Goal: Information Seeking & Learning: Compare options

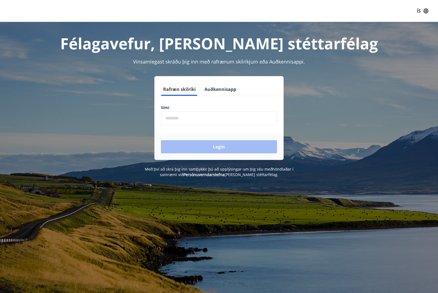
click at [173, 119] on input "phone" at bounding box center [219, 117] width 116 height 13
click at [227, 91] on button "Auðkennisapp" at bounding box center [220, 89] width 36 height 13
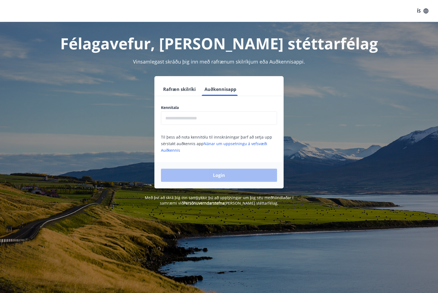
click at [166, 121] on input "text" at bounding box center [219, 117] width 116 height 13
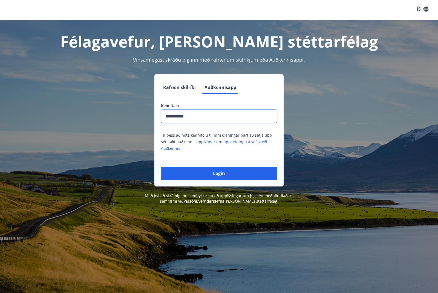
type input "**********"
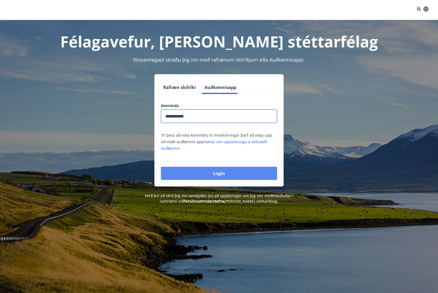
click at [183, 176] on button "Login" at bounding box center [219, 173] width 116 height 13
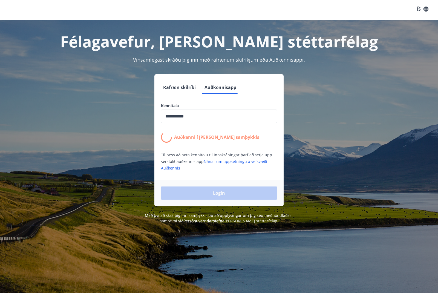
scroll to position [2, 0]
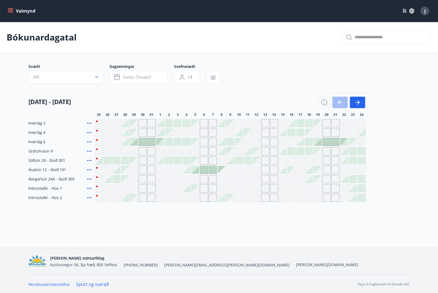
click at [409, 10] on icon "button" at bounding box center [412, 11] width 6 height 6
click at [349, 33] on span "English" at bounding box center [342, 34] width 13 height 5
click at [13, 8] on button "Menu" at bounding box center [19, 11] width 24 height 10
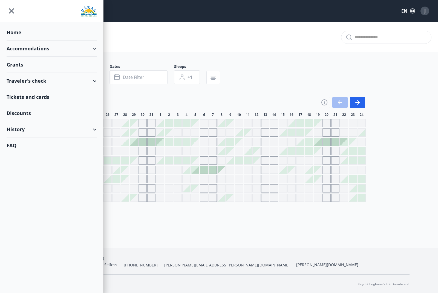
click at [18, 45] on div "Accommodations" at bounding box center [52, 49] width 90 height 16
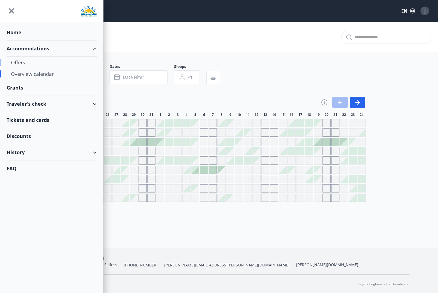
click at [17, 64] on div "Offers" at bounding box center [51, 63] width 81 height 12
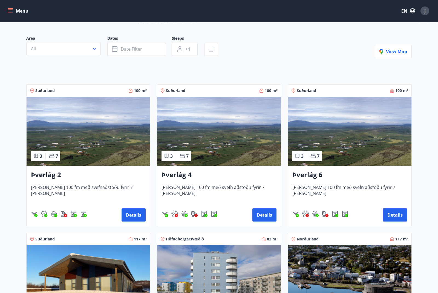
scroll to position [42, 0]
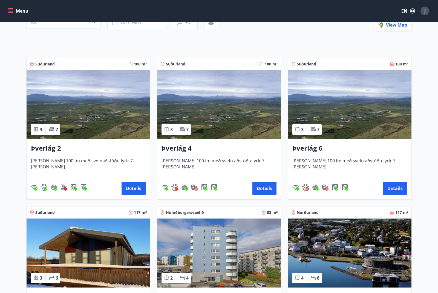
click at [47, 158] on div "Þverlág 2 Húsið er 100 fm með svefnaðstöðu fyrir 7 manns Details" at bounding box center [89, 169] width 124 height 60
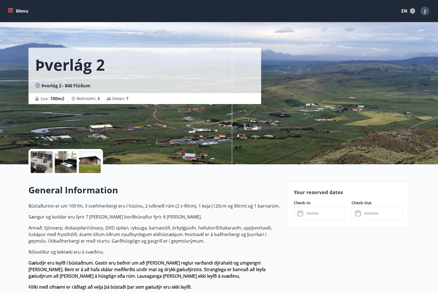
click at [64, 162] on div at bounding box center [66, 162] width 22 height 22
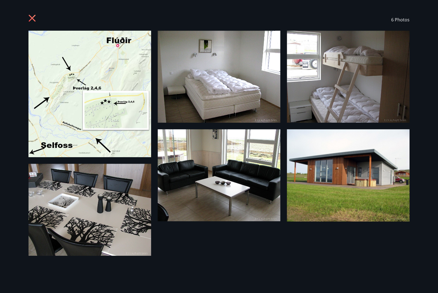
click at [30, 17] on icon at bounding box center [32, 19] width 9 height 9
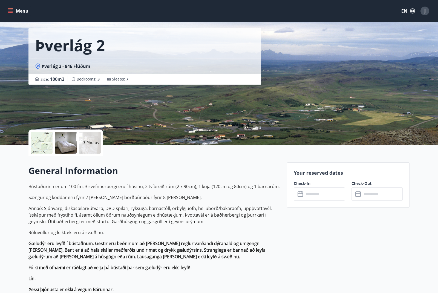
scroll to position [22, 0]
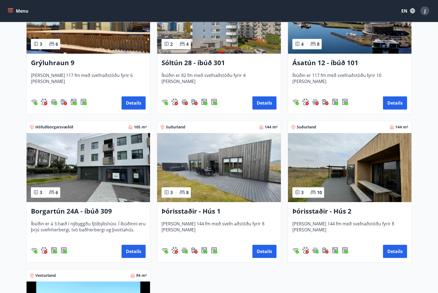
scroll to position [302, 0]
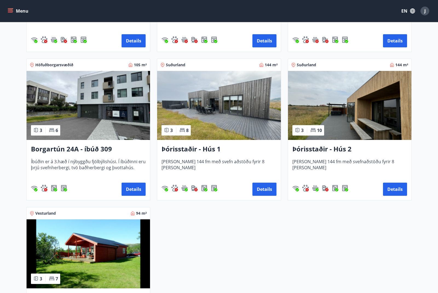
click at [233, 114] on img at bounding box center [219, 105] width 124 height 69
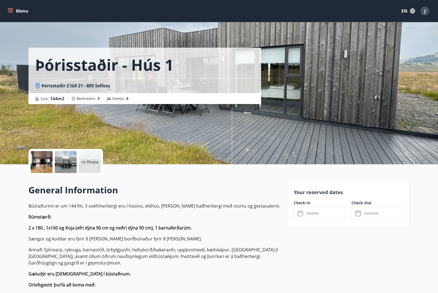
click at [65, 163] on div at bounding box center [66, 162] width 22 height 22
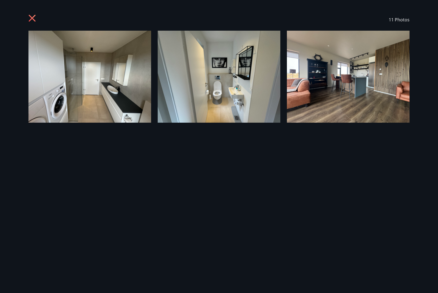
click at [31, 20] on icon at bounding box center [32, 18] width 7 height 7
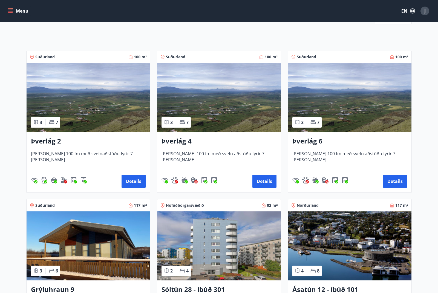
scroll to position [75, 0]
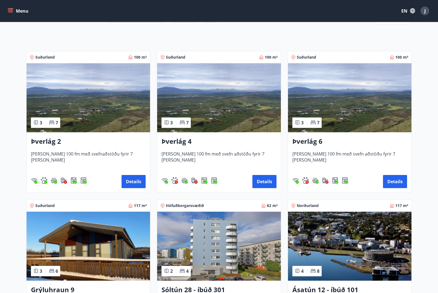
click at [200, 95] on img at bounding box center [219, 98] width 124 height 69
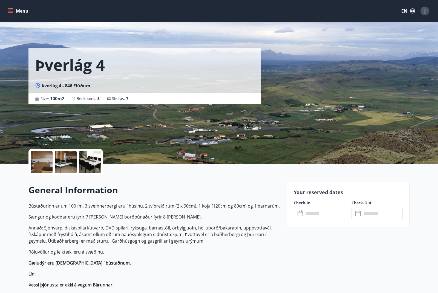
scroll to position [24, 0]
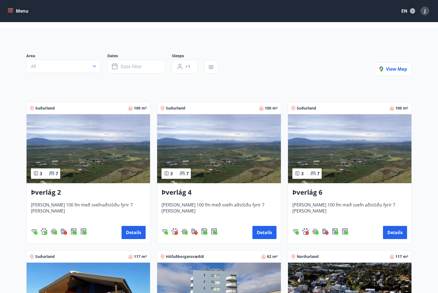
click at [335, 147] on img at bounding box center [350, 148] width 124 height 69
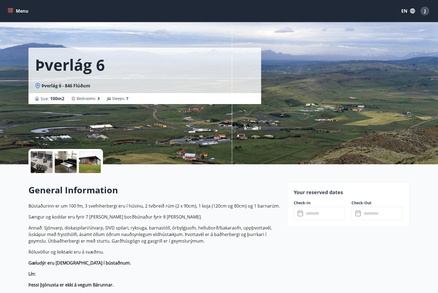
click at [35, 161] on div at bounding box center [42, 162] width 22 height 22
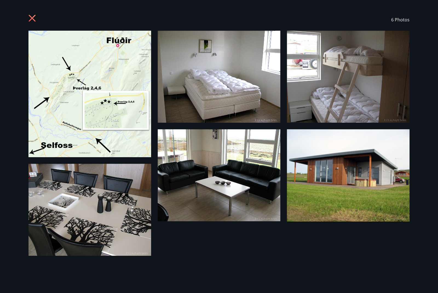
click at [365, 213] on img at bounding box center [348, 175] width 123 height 92
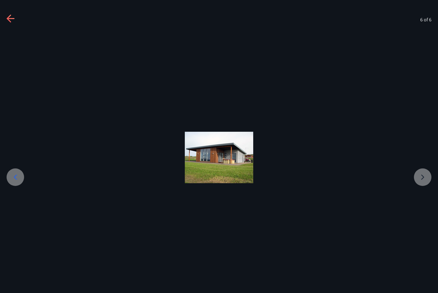
click at [14, 212] on div at bounding box center [219, 158] width 438 height 254
click at [18, 209] on div at bounding box center [219, 158] width 438 height 254
click at [8, 48] on div at bounding box center [219, 158] width 438 height 254
click at [10, 40] on div at bounding box center [219, 158] width 438 height 254
click at [15, 214] on div at bounding box center [219, 158] width 438 height 254
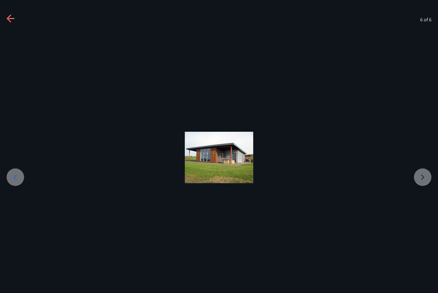
click at [413, 214] on div at bounding box center [219, 158] width 438 height 254
click at [10, 44] on div at bounding box center [219, 158] width 438 height 254
click at [6, 42] on div at bounding box center [219, 158] width 438 height 254
click at [6, 41] on div at bounding box center [219, 158] width 438 height 254
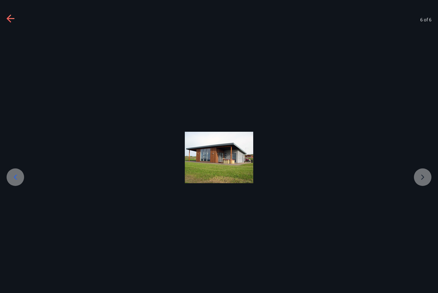
click at [10, 43] on div at bounding box center [219, 158] width 438 height 254
click at [366, 225] on div at bounding box center [219, 158] width 438 height 254
click at [13, 211] on div at bounding box center [219, 158] width 438 height 254
click at [15, 213] on div at bounding box center [219, 158] width 438 height 254
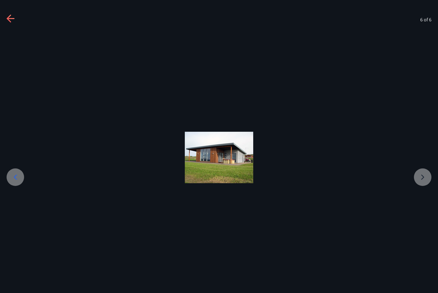
click at [14, 213] on div at bounding box center [219, 158] width 438 height 254
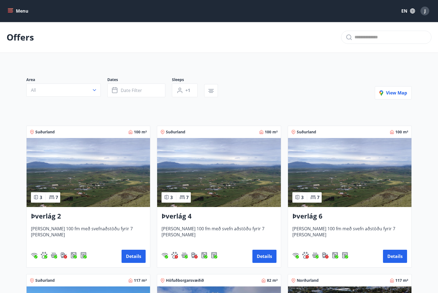
click at [92, 228] on span "Húsið er 100 fm með svefnaðstöðu fyrir 7 manns" at bounding box center [88, 235] width 115 height 18
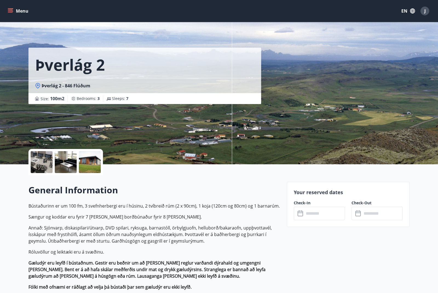
click at [42, 165] on div at bounding box center [42, 162] width 22 height 22
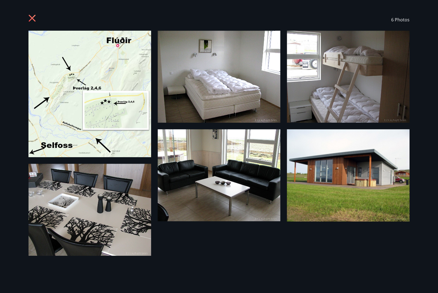
click at [91, 248] on img at bounding box center [89, 210] width 123 height 92
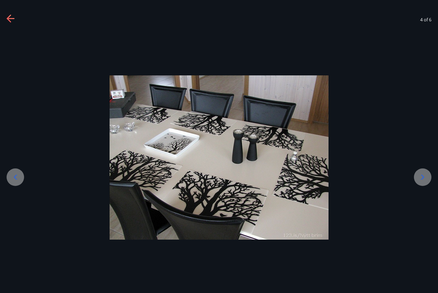
click at [424, 215] on div at bounding box center [219, 157] width 438 height 164
click at [424, 210] on div at bounding box center [219, 157] width 438 height 164
click at [421, 208] on div at bounding box center [219, 157] width 438 height 164
click at [9, 43] on div at bounding box center [219, 158] width 438 height 254
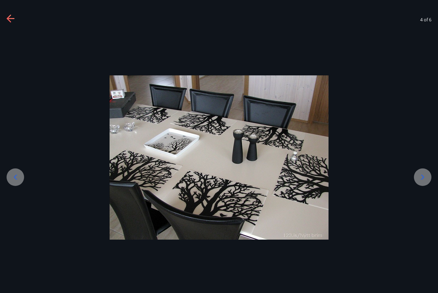
click at [10, 45] on div at bounding box center [219, 158] width 438 height 254
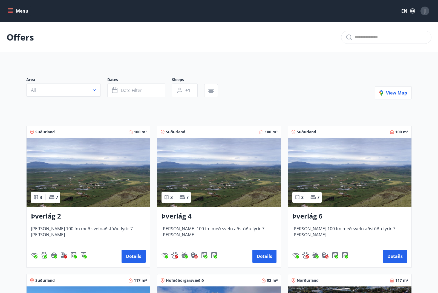
click at [365, 176] on img at bounding box center [350, 172] width 124 height 69
click at [57, 167] on img at bounding box center [89, 172] width 124 height 69
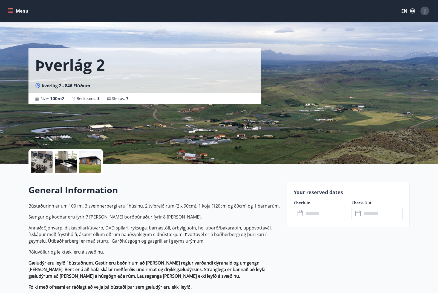
click at [88, 165] on div at bounding box center [90, 162] width 22 height 22
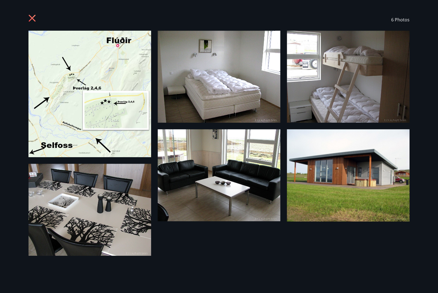
click at [360, 187] on img at bounding box center [348, 175] width 123 height 92
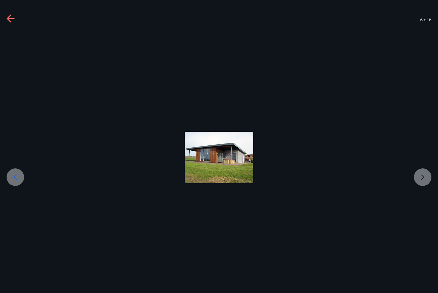
click at [422, 190] on div at bounding box center [219, 158] width 438 height 254
click at [23, 186] on div at bounding box center [16, 177] width 18 height 18
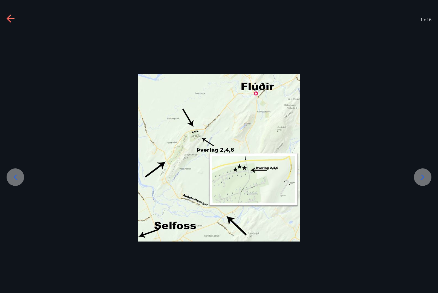
click at [8, 19] on icon at bounding box center [9, 19] width 4 height 8
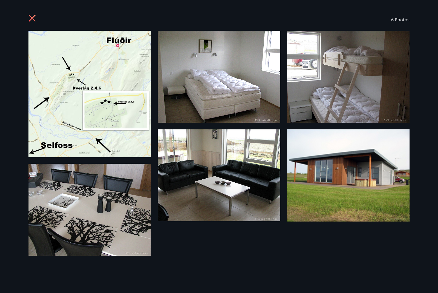
click at [32, 18] on icon at bounding box center [32, 18] width 7 height 7
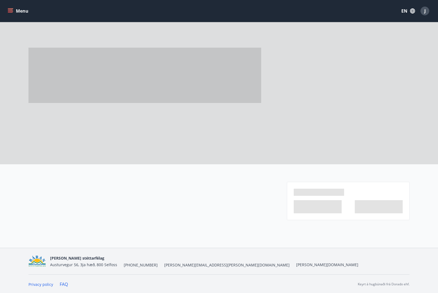
click at [11, 9] on icon "menu" at bounding box center [11, 8] width 6 height 1
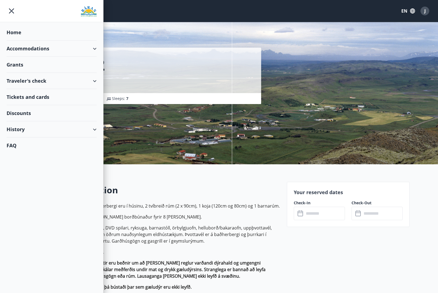
click at [21, 49] on div "Accommodations" at bounding box center [52, 49] width 90 height 16
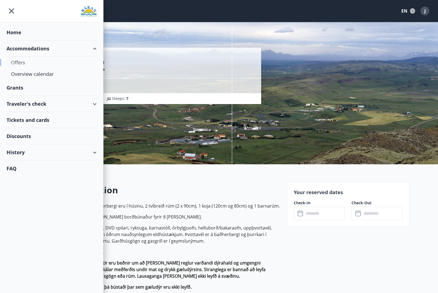
click at [16, 61] on div "Offers" at bounding box center [51, 63] width 81 height 12
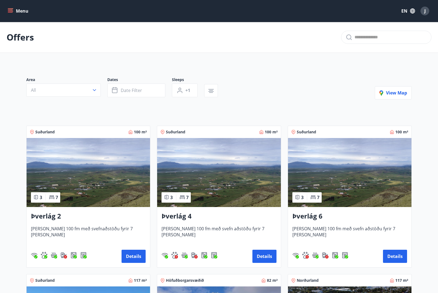
click at [377, 167] on img at bounding box center [350, 172] width 124 height 69
click at [85, 185] on img at bounding box center [89, 172] width 124 height 69
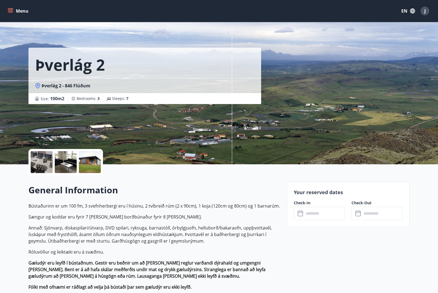
click at [44, 166] on div at bounding box center [42, 162] width 22 height 22
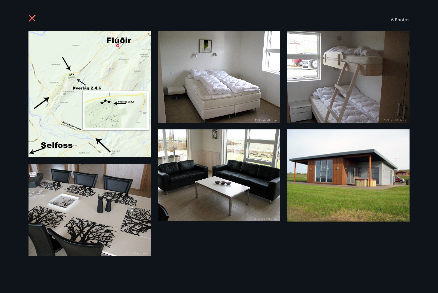
click at [32, 19] on icon at bounding box center [32, 18] width 7 height 7
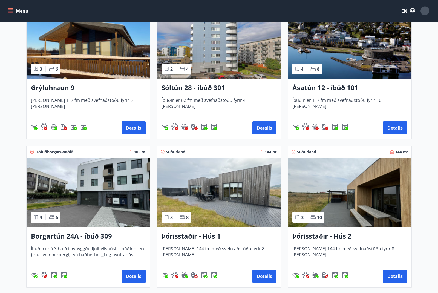
click at [218, 191] on img at bounding box center [219, 192] width 124 height 69
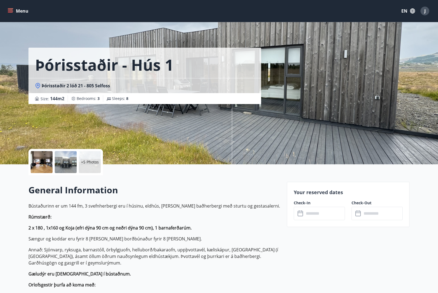
click at [42, 163] on div at bounding box center [42, 162] width 22 height 22
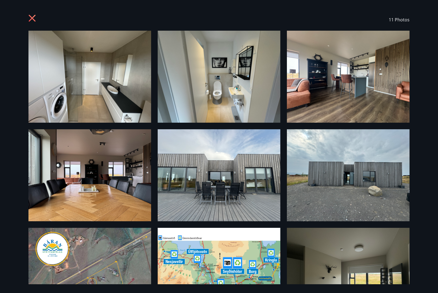
click at [76, 90] on img at bounding box center [89, 77] width 123 height 92
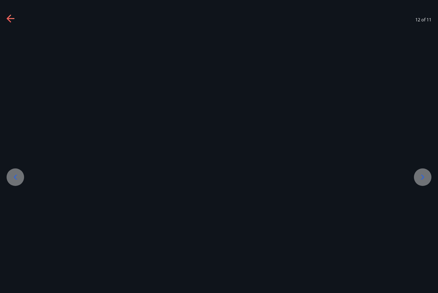
click at [417, 186] on div at bounding box center [423, 177] width 18 height 18
click at [16, 184] on div at bounding box center [16, 177] width 18 height 18
click at [10, 19] on icon at bounding box center [11, 19] width 9 height 9
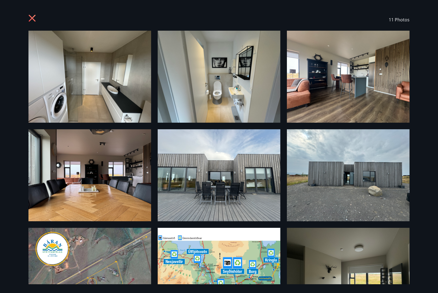
click at [30, 21] on icon at bounding box center [32, 19] width 9 height 9
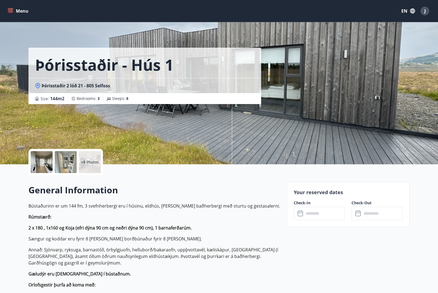
scroll to position [24, 0]
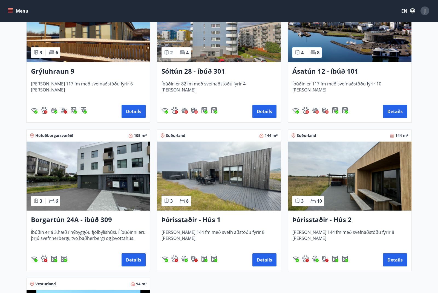
click at [369, 185] on img at bounding box center [350, 176] width 124 height 69
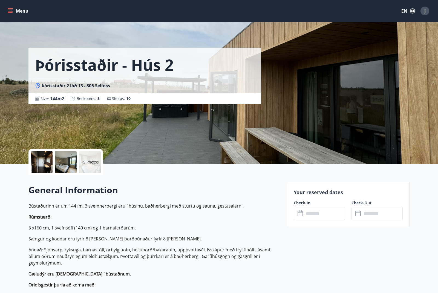
click at [42, 160] on div at bounding box center [42, 162] width 22 height 22
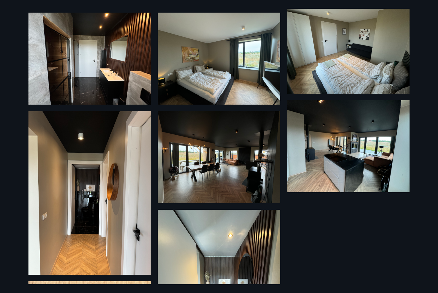
scroll to position [127, 0]
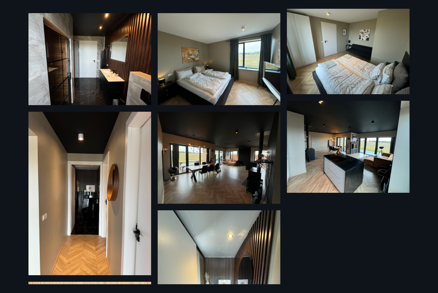
click at [228, 180] on img at bounding box center [219, 158] width 123 height 92
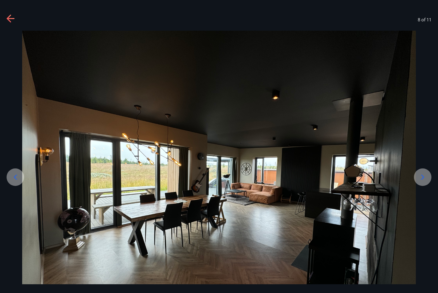
click at [14, 15] on icon at bounding box center [11, 19] width 9 height 9
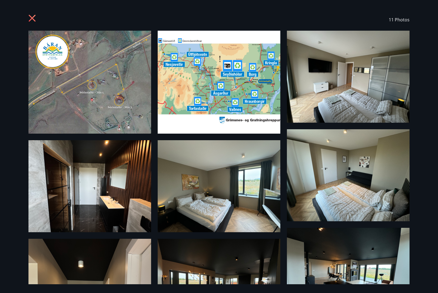
scroll to position [0, 0]
click at [34, 18] on icon at bounding box center [32, 19] width 9 height 9
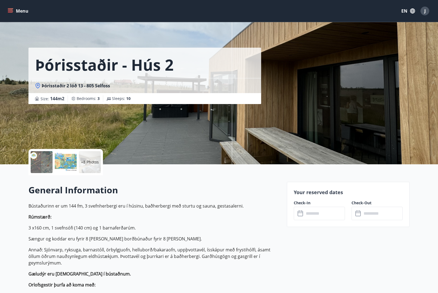
click at [79, 85] on span "Þórisstaðir 2 lóð 13 - 805 Selfoss" at bounding box center [76, 86] width 68 height 6
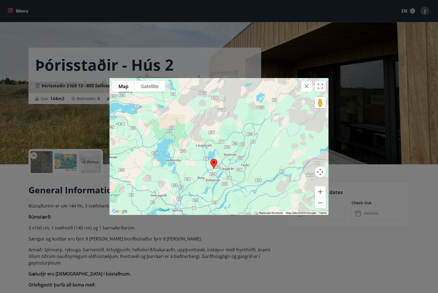
click at [223, 29] on div "To navigate the map with touch gestures double-tap and hold your finger on the …" at bounding box center [219, 146] width 438 height 293
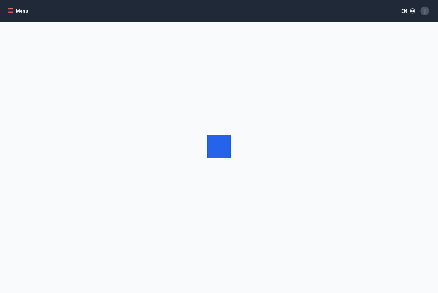
scroll to position [24, 0]
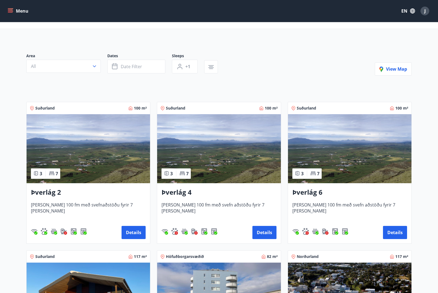
click at [136, 105] on div "Suðurland 100 m²" at bounding box center [89, 108] width 124 height 12
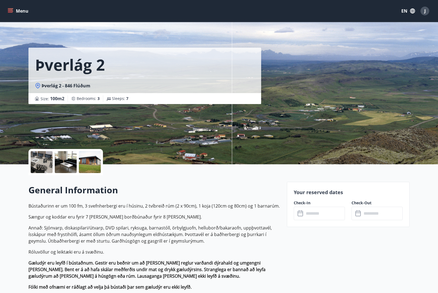
click at [113, 84] on div "Þverlág 2 - 846 Flúðum" at bounding box center [145, 86] width 220 height 6
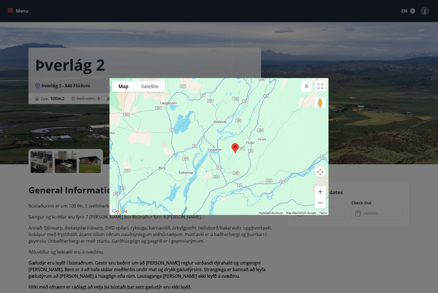
click at [306, 110] on div at bounding box center [219, 146] width 219 height 137
click at [311, 107] on div at bounding box center [219, 146] width 219 height 137
click at [349, 210] on div "To navigate the map with touch gestures double-tap and hold your finger on the …" at bounding box center [219, 146] width 438 height 293
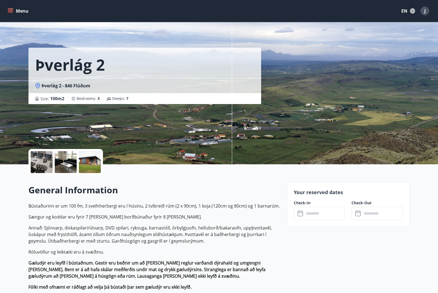
click at [92, 168] on div at bounding box center [90, 162] width 22 height 22
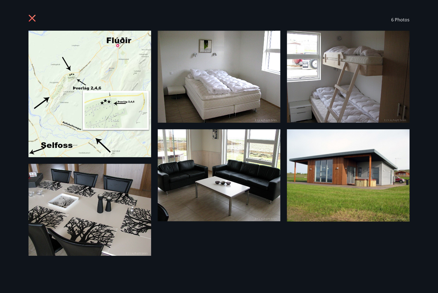
click at [34, 43] on img at bounding box center [89, 94] width 123 height 127
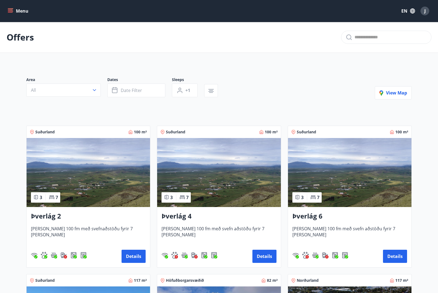
click at [232, 220] on h3 "Þverlág 4" at bounding box center [219, 216] width 115 height 10
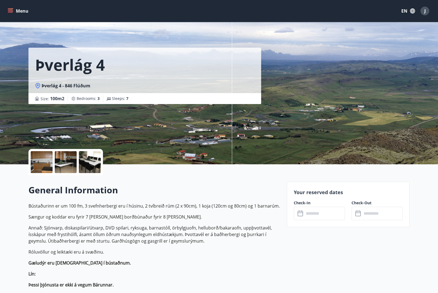
click at [47, 161] on div at bounding box center [42, 162] width 22 height 22
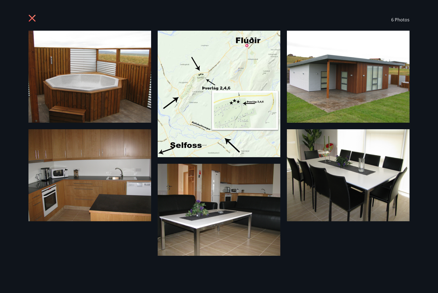
click at [98, 88] on img at bounding box center [89, 77] width 123 height 92
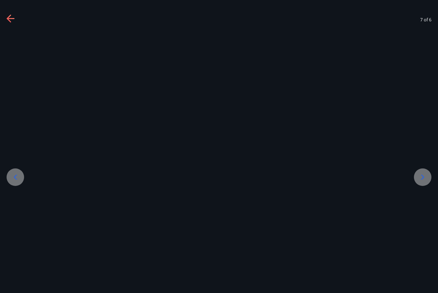
click at [15, 182] on icon at bounding box center [15, 177] width 9 height 9
click at [11, 17] on icon at bounding box center [11, 19] width 9 height 9
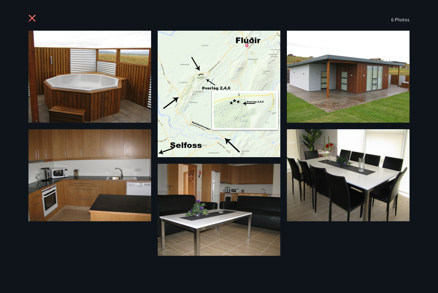
click at [29, 18] on icon at bounding box center [32, 19] width 9 height 9
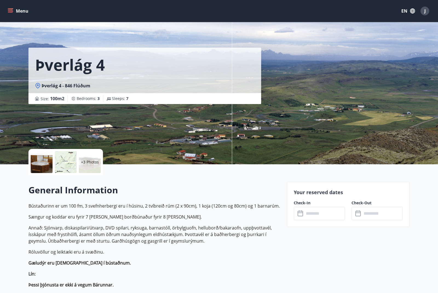
click at [47, 162] on div at bounding box center [42, 162] width 22 height 22
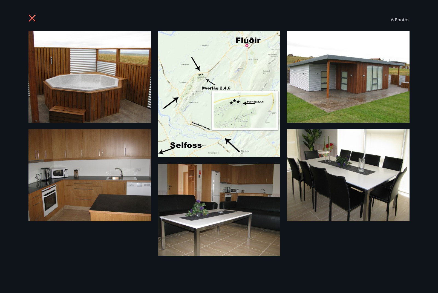
click at [34, 18] on icon at bounding box center [32, 19] width 9 height 9
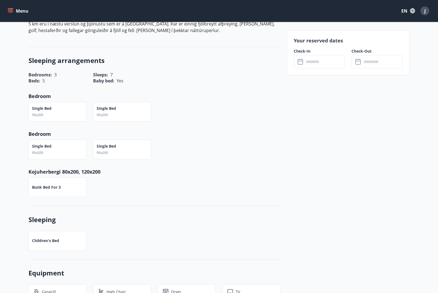
scroll to position [625, 0]
click at [61, 185] on p "Bunk bed for 3" at bounding box center [46, 187] width 29 height 5
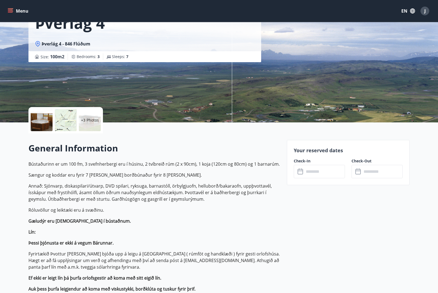
scroll to position [0, 0]
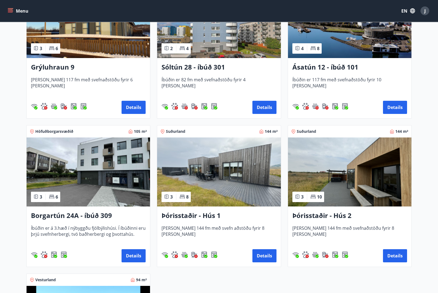
scroll to position [296, 0]
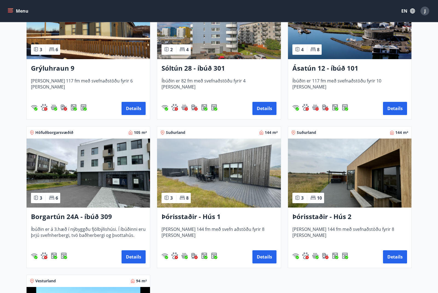
click at [194, 167] on img at bounding box center [219, 173] width 124 height 69
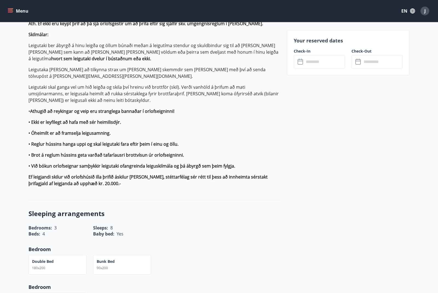
scroll to position [25, 0]
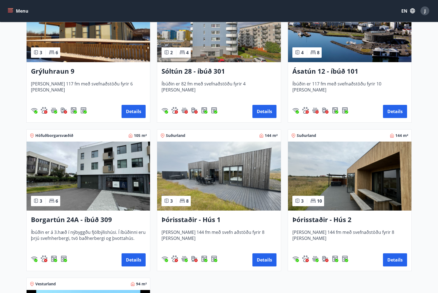
click at [345, 173] on img at bounding box center [350, 176] width 124 height 69
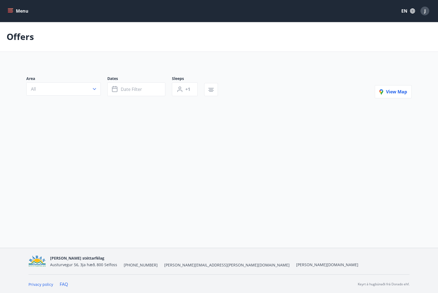
scroll to position [24, 0]
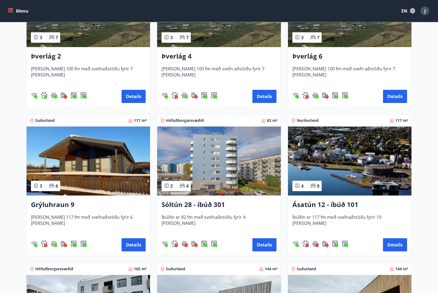
click at [222, 155] on img at bounding box center [219, 161] width 124 height 69
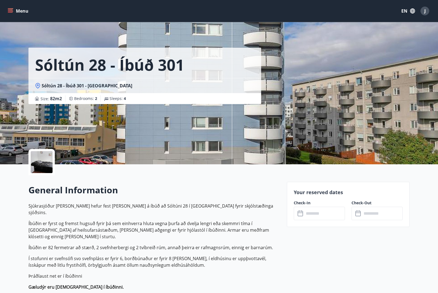
click at [42, 165] on div at bounding box center [42, 162] width 22 height 22
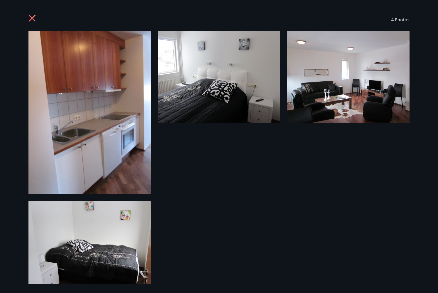
click at [29, 18] on icon at bounding box center [32, 19] width 9 height 9
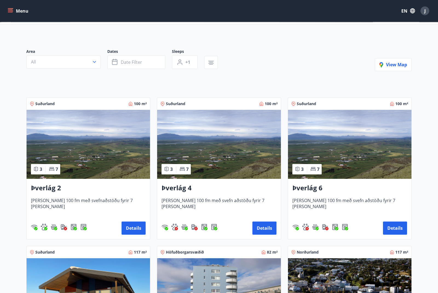
scroll to position [29, 0]
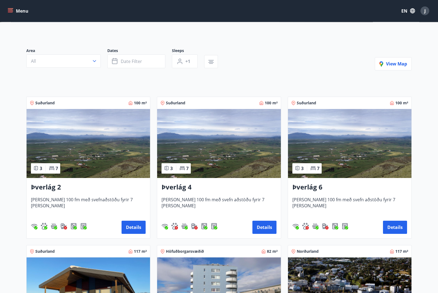
click at [237, 144] on img at bounding box center [219, 143] width 124 height 69
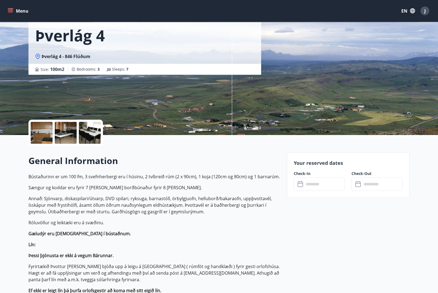
scroll to position [30, 0]
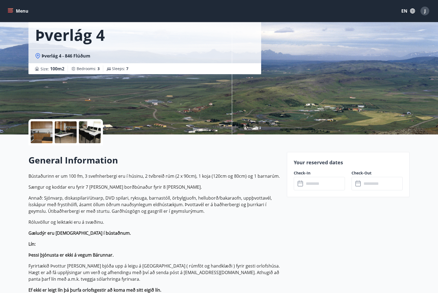
click at [41, 134] on div at bounding box center [42, 132] width 22 height 22
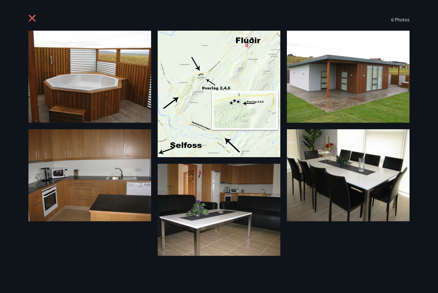
click at [101, 88] on img at bounding box center [89, 77] width 123 height 92
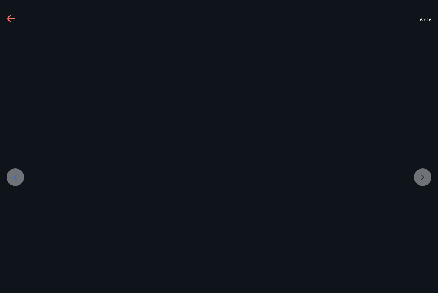
scroll to position [21, 0]
click at [9, 17] on icon at bounding box center [9, 19] width 4 height 8
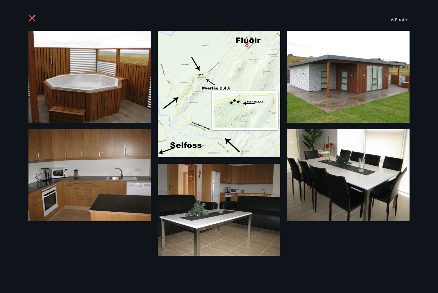
click at [30, 16] on icon at bounding box center [32, 18] width 7 height 7
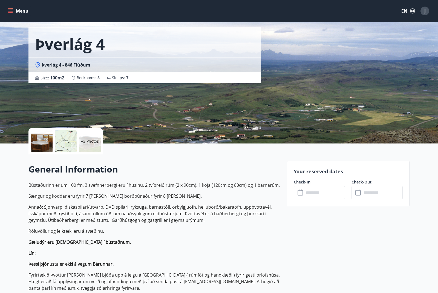
scroll to position [0, 0]
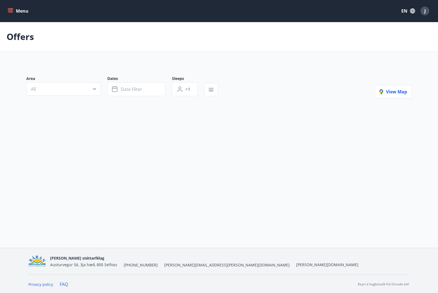
scroll to position [24, 0]
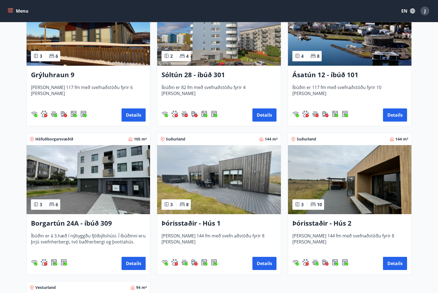
click at [220, 175] on img at bounding box center [219, 179] width 124 height 69
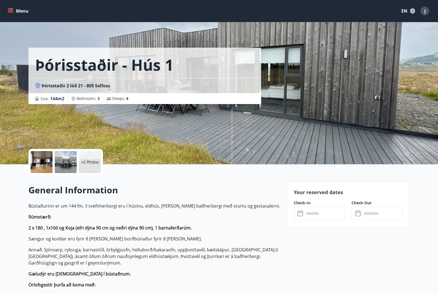
click at [41, 167] on div at bounding box center [42, 162] width 22 height 22
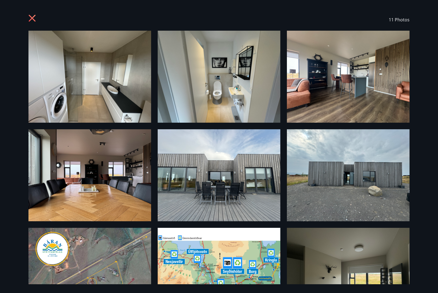
click at [328, 82] on img at bounding box center [348, 77] width 123 height 92
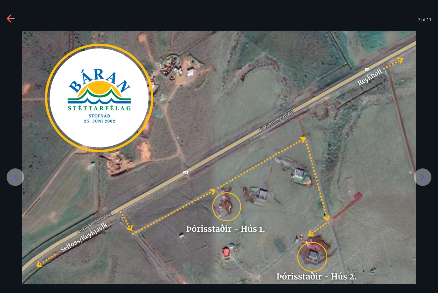
click at [417, 186] on div at bounding box center [423, 177] width 18 height 18
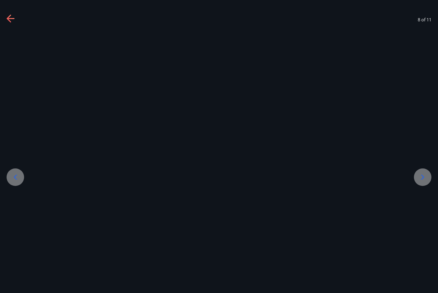
click at [419, 183] on div at bounding box center [423, 177] width 18 height 18
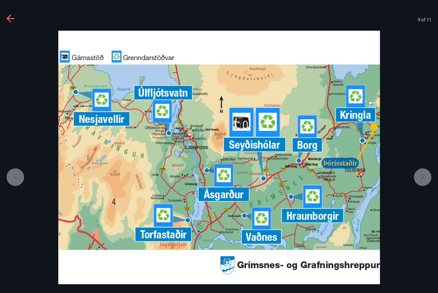
click at [424, 180] on icon at bounding box center [423, 177] width 3 height 5
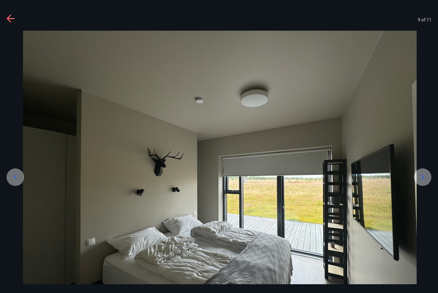
click at [8, 16] on icon at bounding box center [11, 19] width 9 height 9
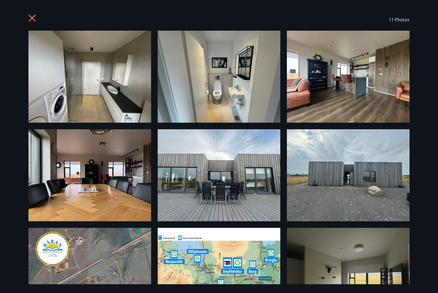
click at [68, 83] on img at bounding box center [89, 77] width 123 height 92
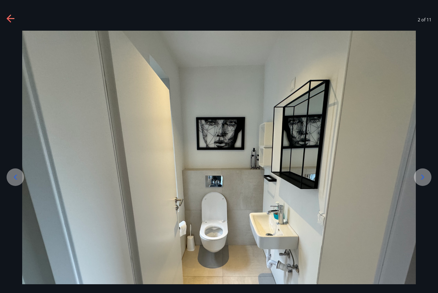
click at [10, 16] on icon at bounding box center [9, 19] width 4 height 8
